Goal: Information Seeking & Learning: Learn about a topic

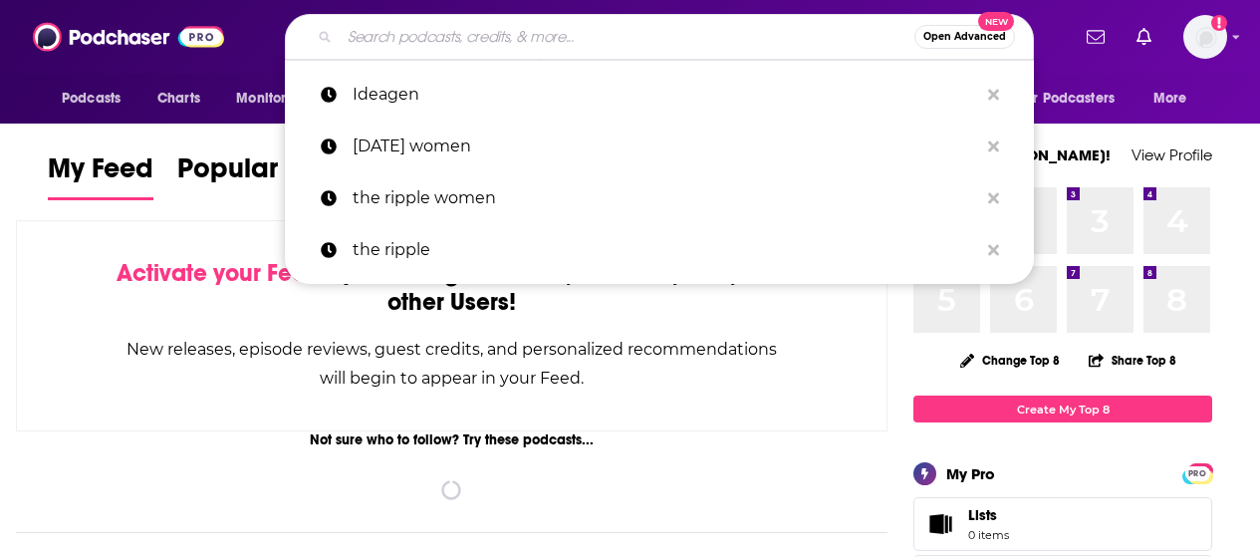
type input "[PERSON_NAME][EMAIL_ADDRESS][DOMAIN_NAME]"
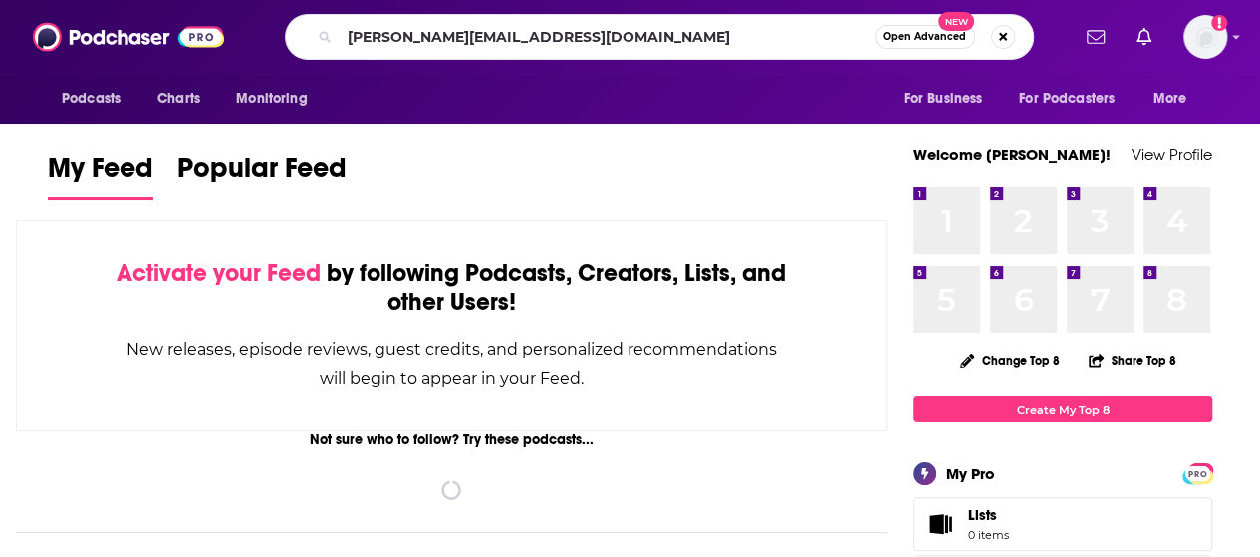
click at [459, 33] on input "[PERSON_NAME][EMAIL_ADDRESS][DOMAIN_NAME]" at bounding box center [607, 37] width 535 height 32
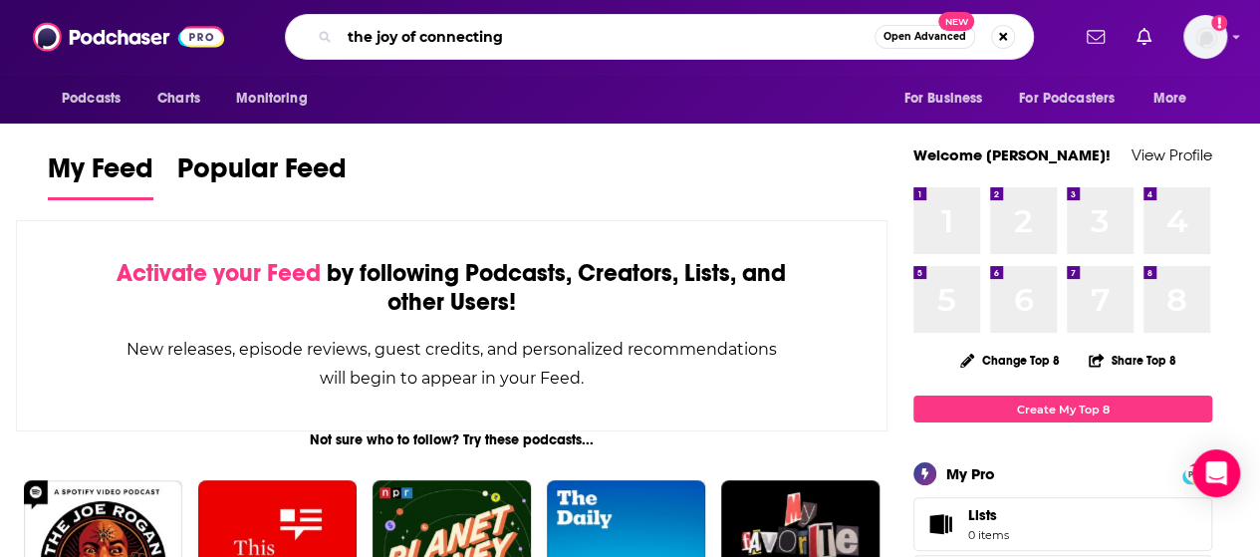
type input "the joy of connecting"
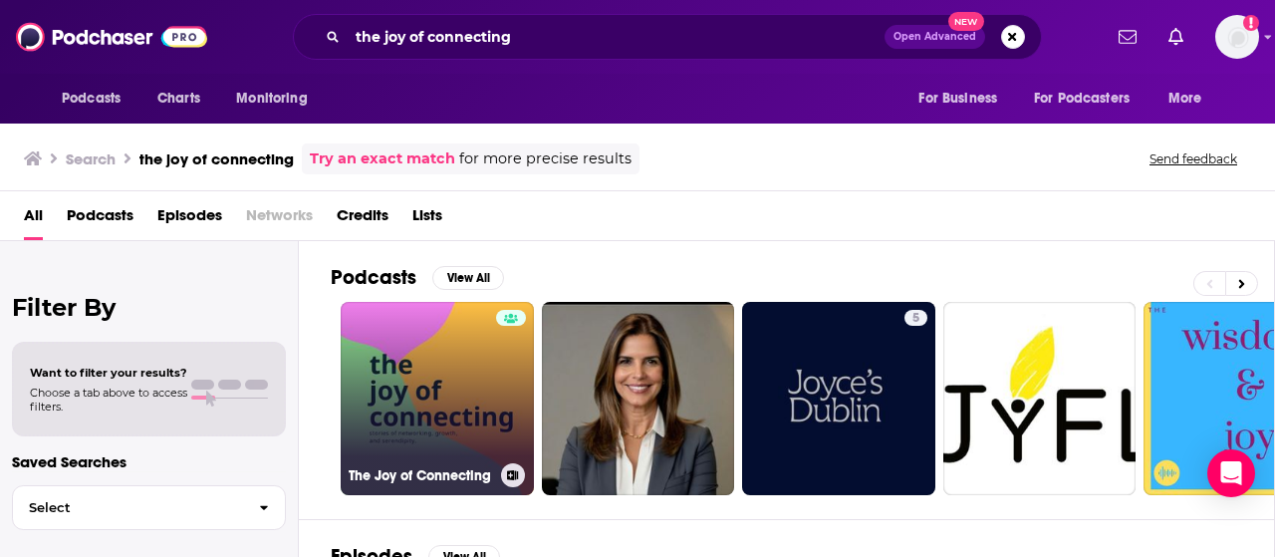
click at [420, 331] on link "The Joy of Connecting" at bounding box center [437, 398] width 193 height 193
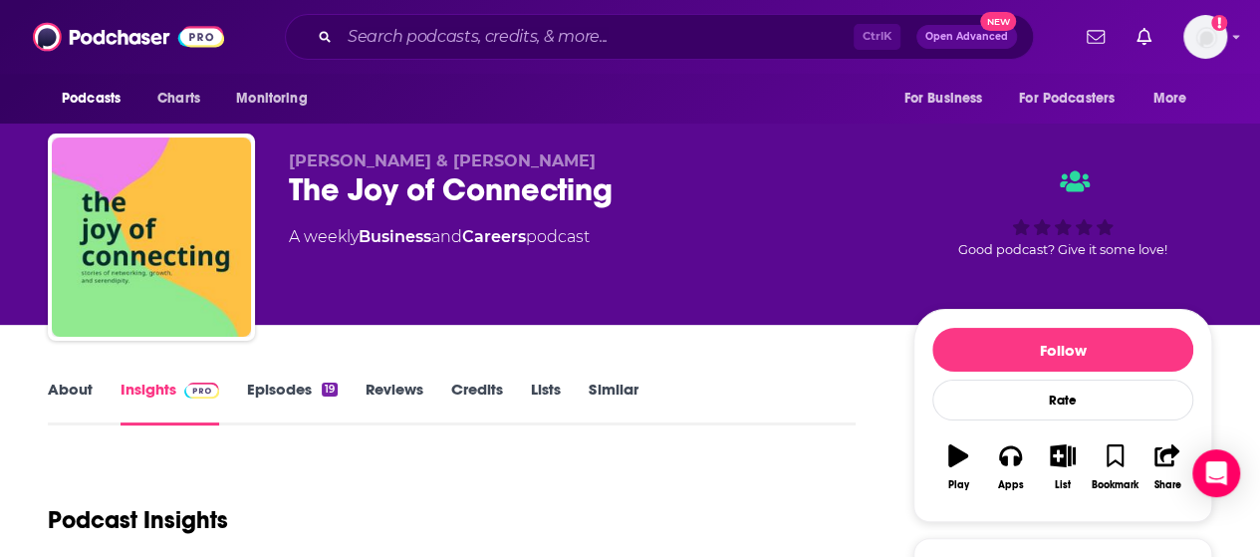
click at [61, 387] on link "About" at bounding box center [70, 403] width 45 height 46
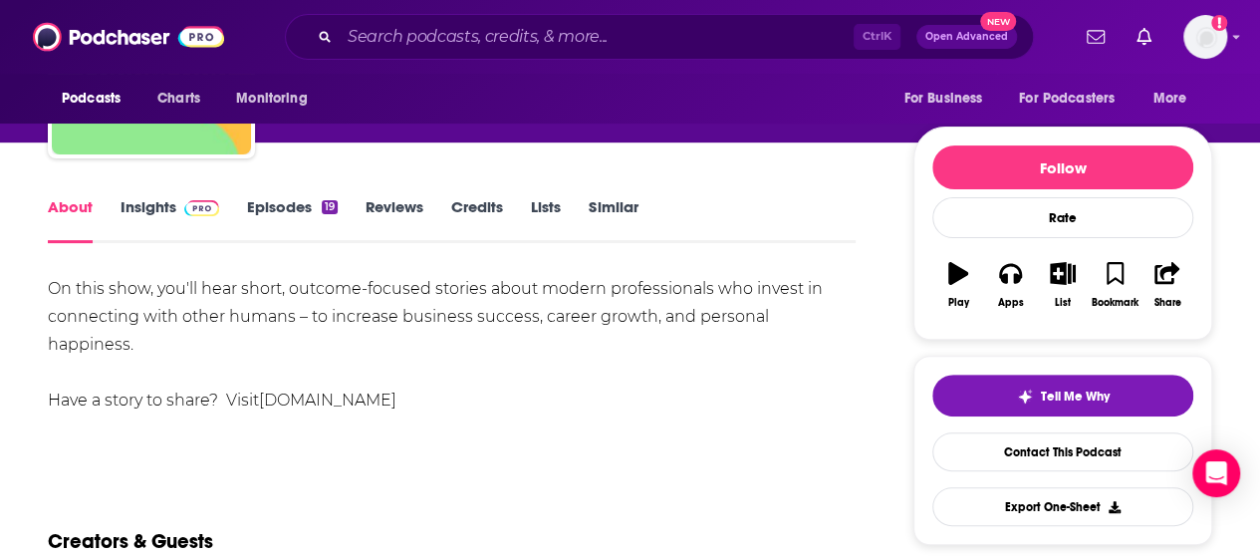
scroll to position [181, 0]
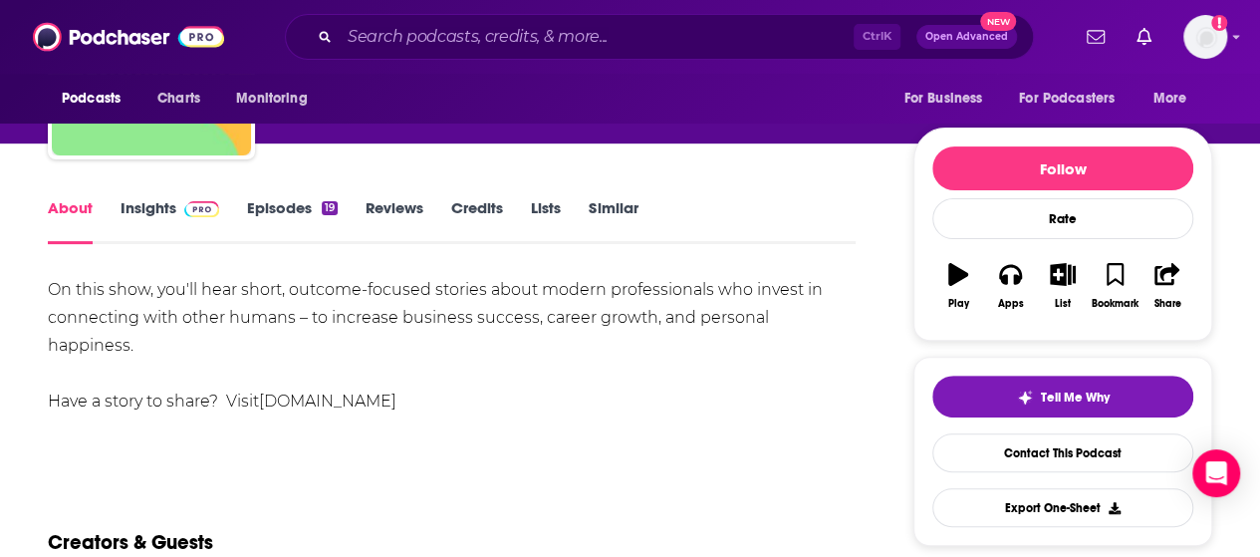
click at [280, 207] on link "Episodes 19" at bounding box center [292, 221] width 91 height 46
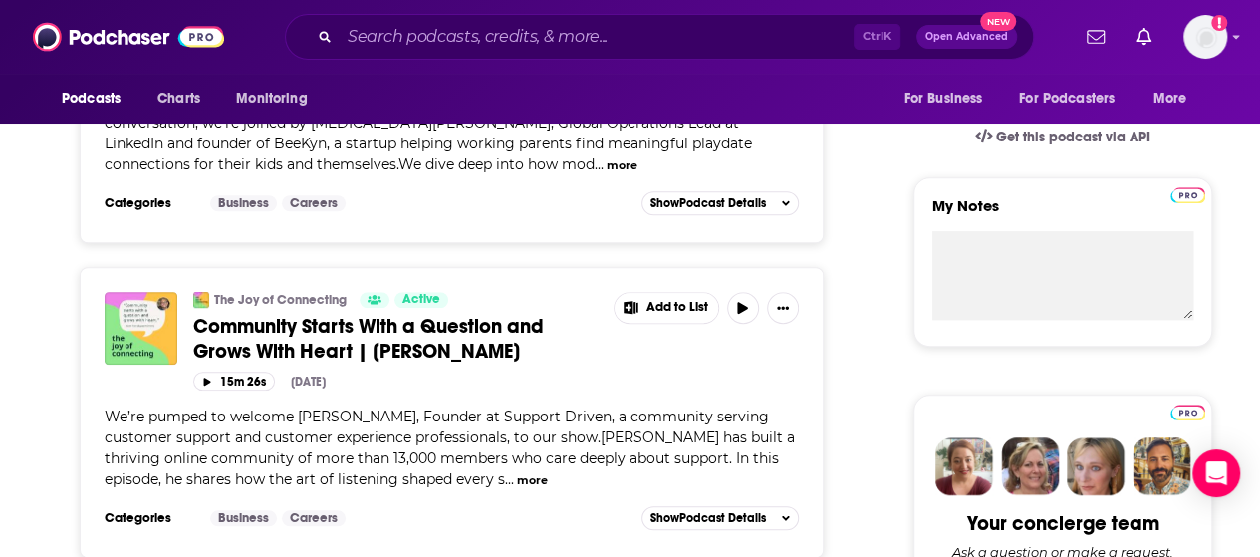
scroll to position [777, 0]
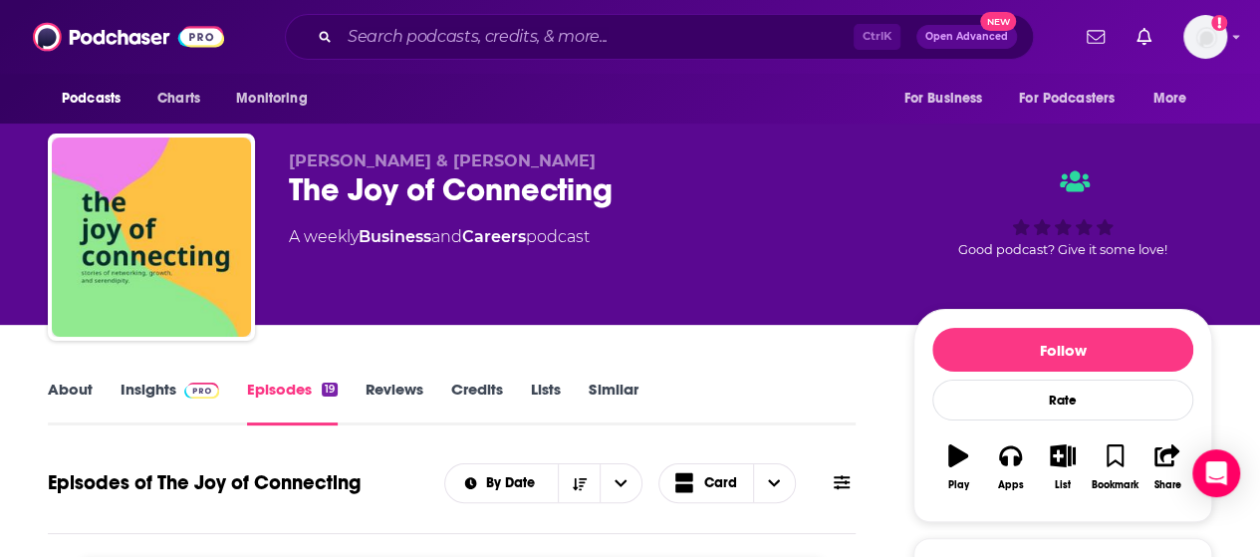
click at [74, 388] on link "About" at bounding box center [70, 403] width 45 height 46
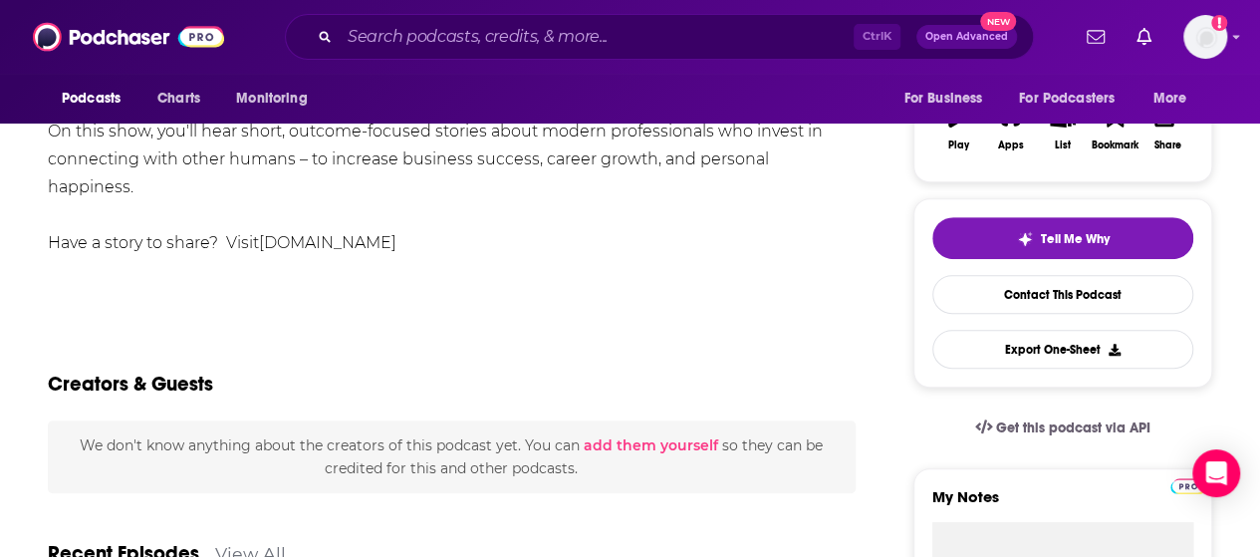
scroll to position [290, 0]
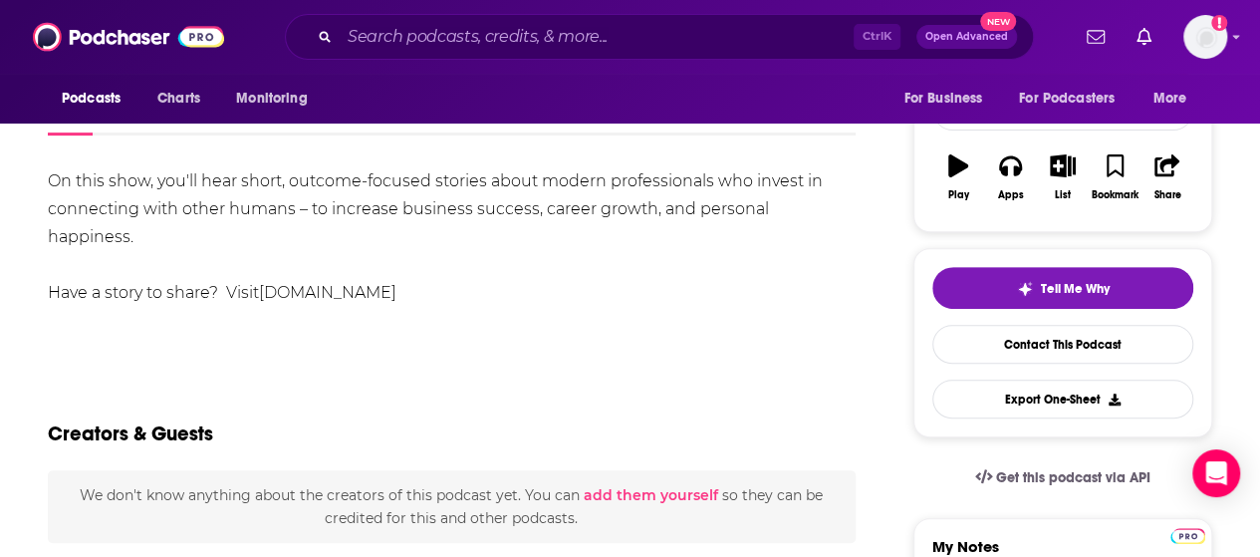
drag, startPoint x: 452, startPoint y: 267, endPoint x: 269, endPoint y: 270, distance: 183.3
click at [269, 270] on div "On this show, you'll hear short, outcome-focused stories about modern professio…" at bounding box center [452, 236] width 808 height 139
copy link "[DOMAIN_NAME]"
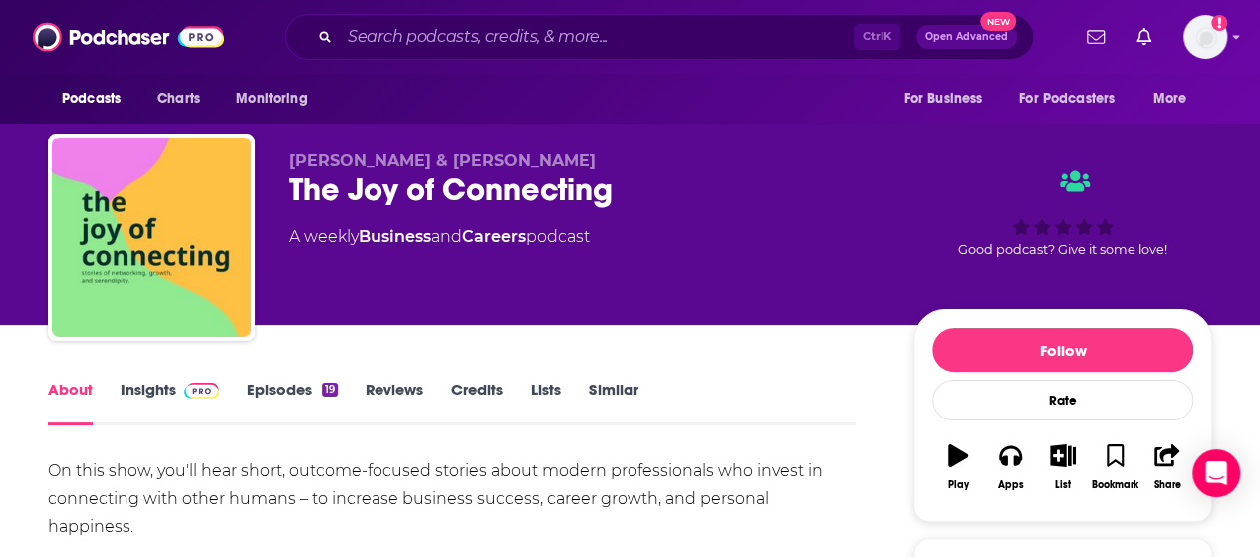
click at [300, 395] on link "Episodes 19" at bounding box center [292, 403] width 91 height 46
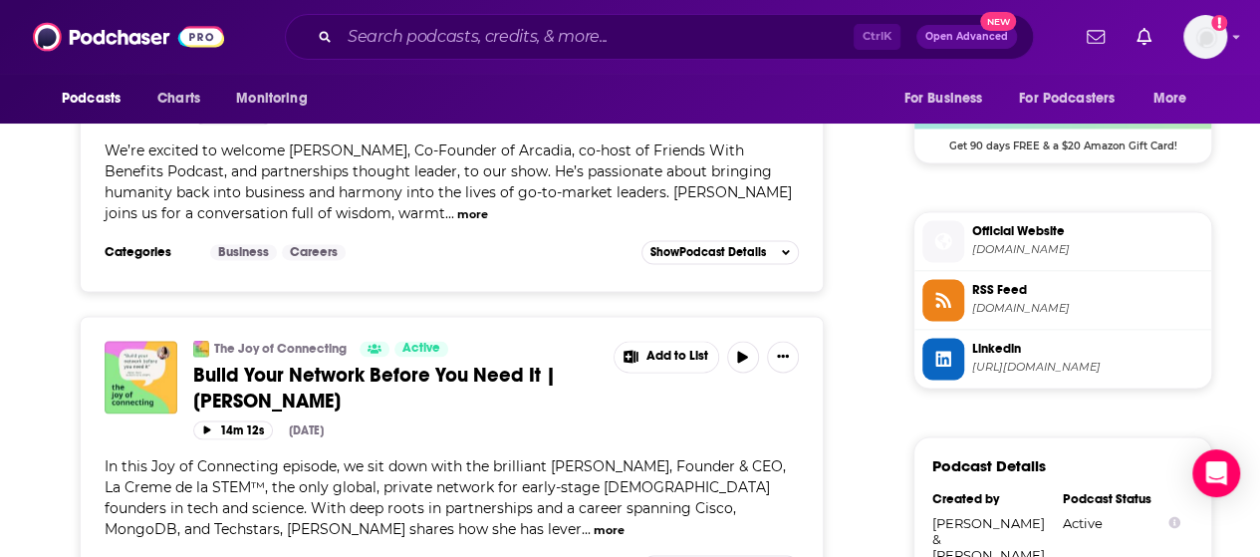
scroll to position [1503, 0]
click at [594, 520] on button "more" at bounding box center [609, 528] width 31 height 17
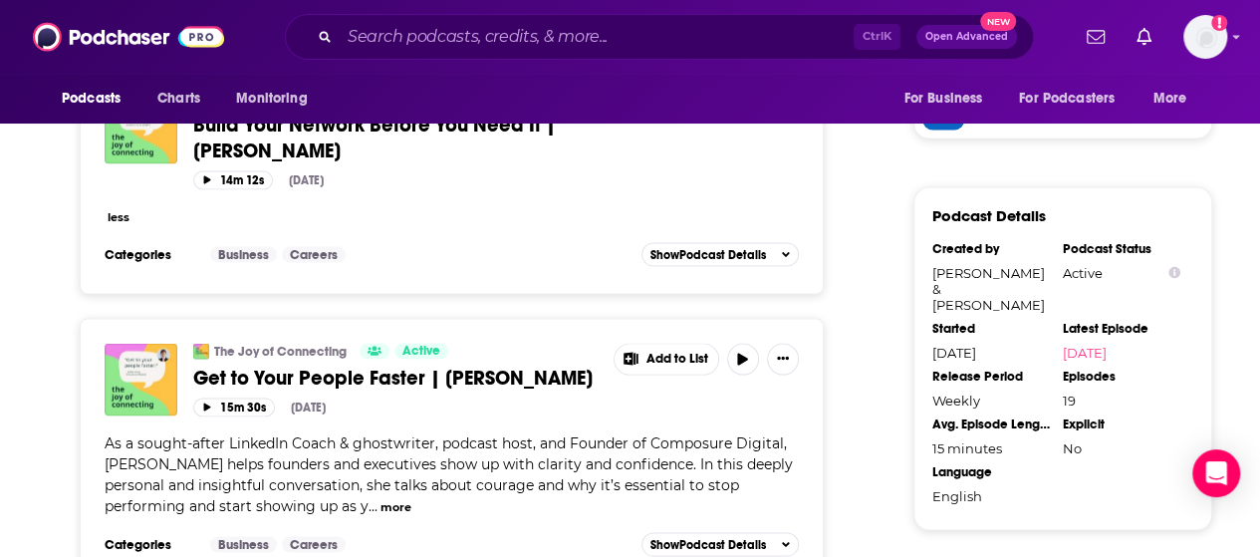
scroll to position [1643, 0]
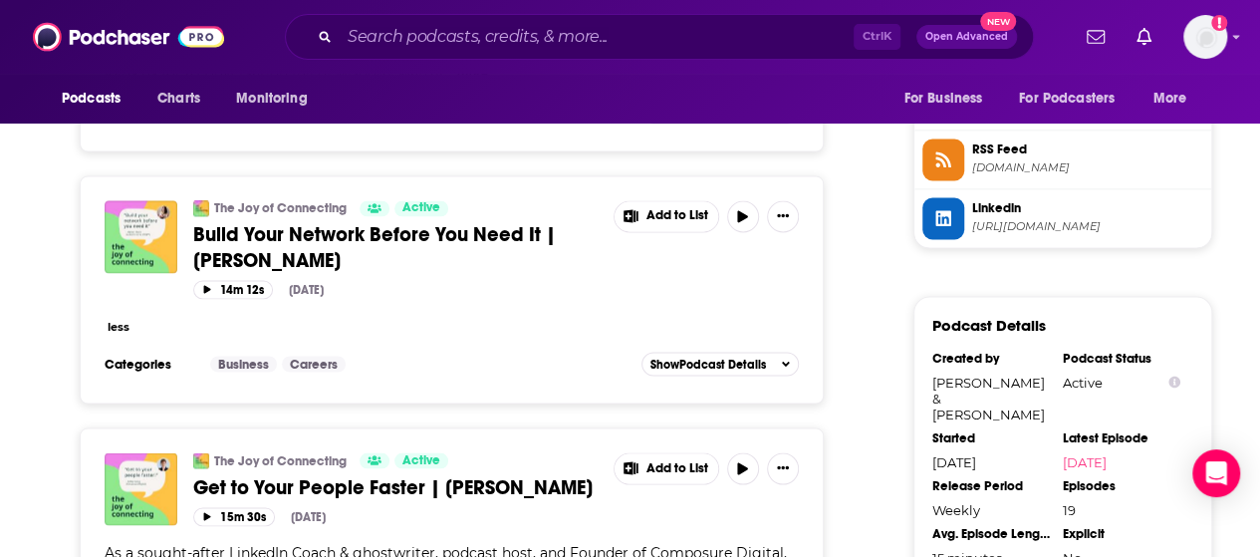
click at [115, 318] on button "less" at bounding box center [119, 326] width 22 height 17
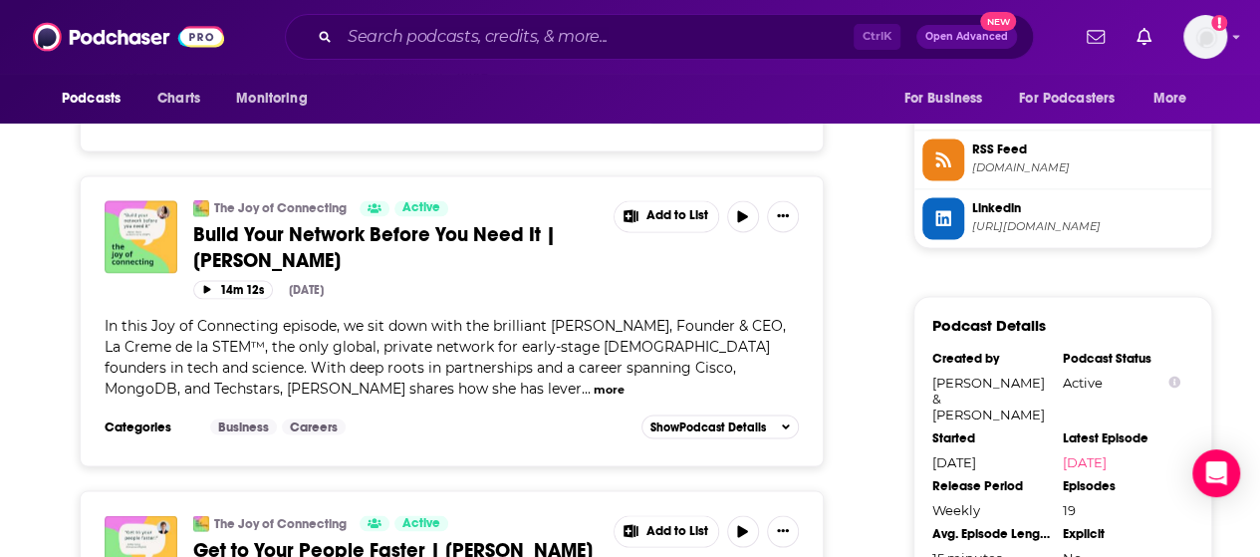
click at [594, 381] on button "more" at bounding box center [609, 389] width 31 height 17
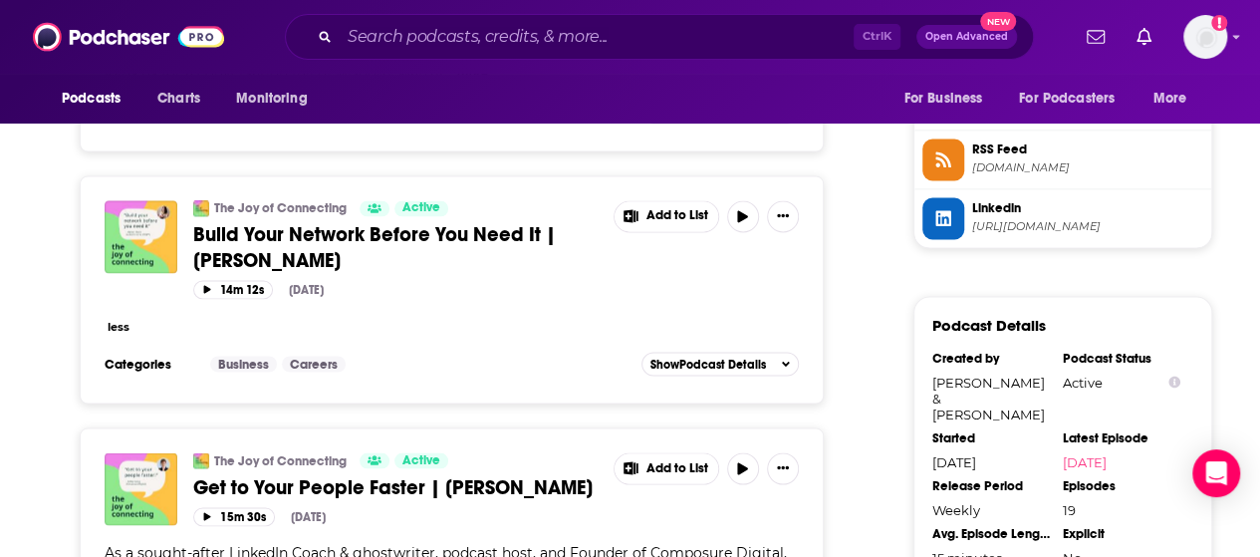
click at [114, 318] on button "less" at bounding box center [119, 326] width 22 height 17
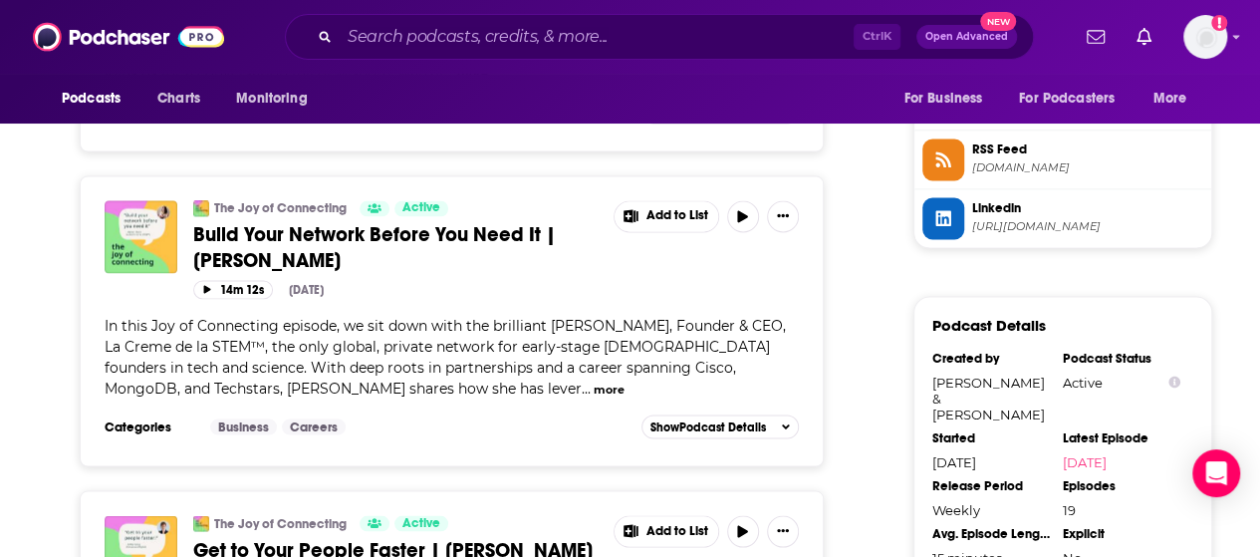
click at [596, 316] on span "In this Joy of Connecting episode, we sit down with the brilliant [PERSON_NAME]…" at bounding box center [445, 356] width 681 height 81
click at [436, 222] on span "Build Your Network Before You Need It | [PERSON_NAME]" at bounding box center [374, 247] width 363 height 50
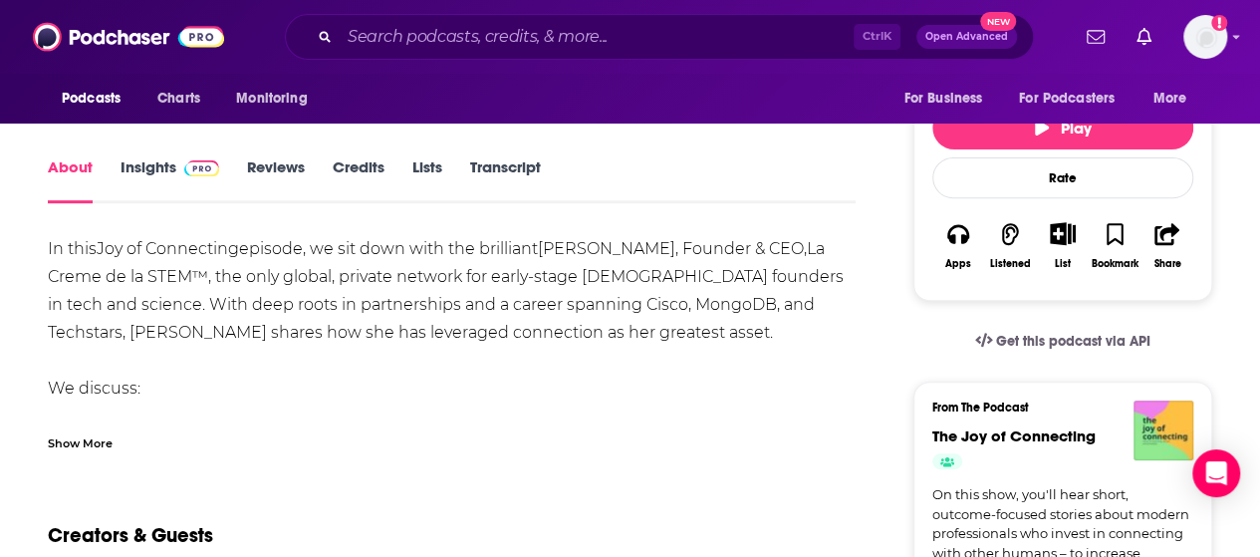
scroll to position [282, 0]
click at [82, 443] on div "Show More" at bounding box center [80, 442] width 65 height 19
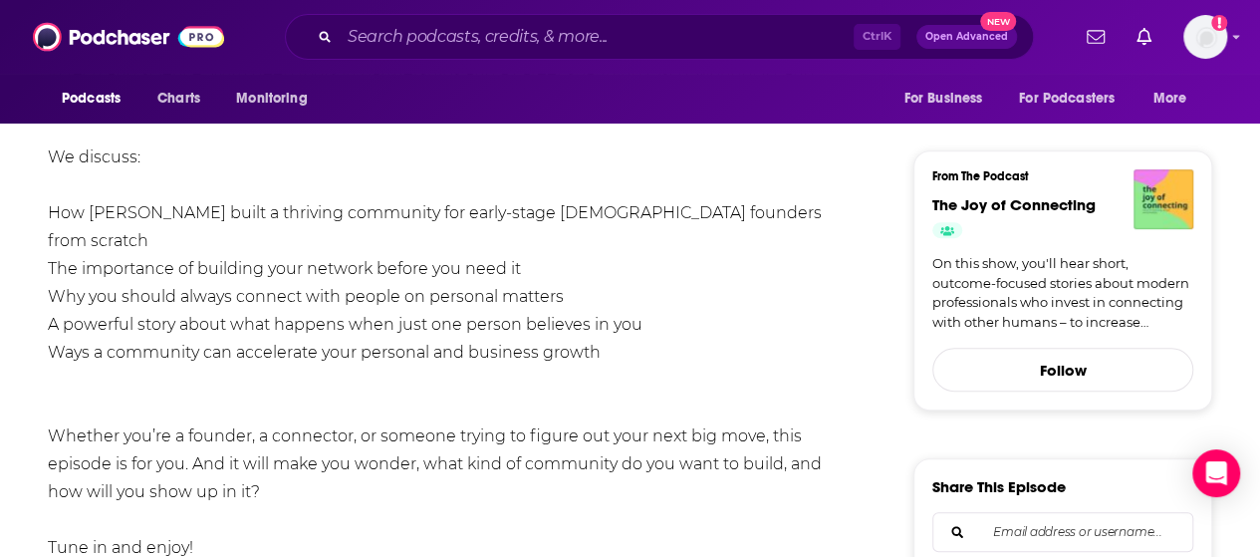
scroll to position [517, 0]
